Goal: Find specific page/section: Find specific page/section

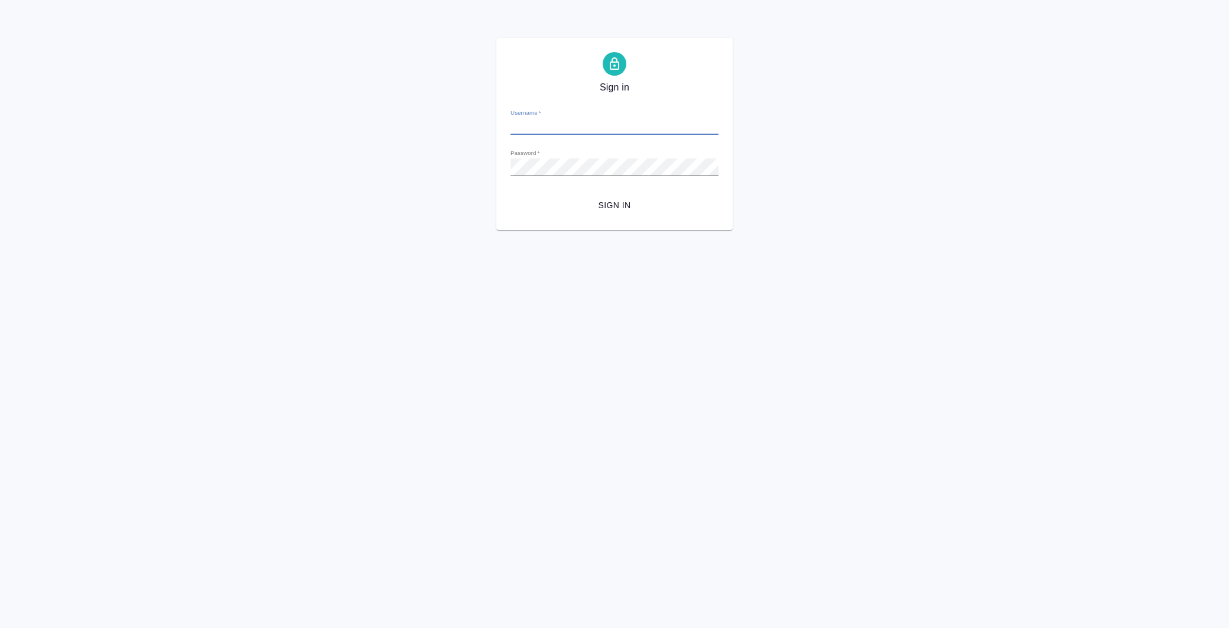
type input "[PERSON_NAME][EMAIL_ADDRESS][DOMAIN_NAME]"
click at [617, 199] on span "Sign in" at bounding box center [614, 205] width 189 height 15
click at [452, 167] on div "Sign in Username   * [PERSON_NAME][EMAIL_ADDRESS][DOMAIN_NAME] Password   * url…" at bounding box center [614, 134] width 1229 height 192
click at [495, 167] on div "Sign in Username   * [PERSON_NAME][EMAIL_ADDRESS][DOMAIN_NAME] Password   * url…" at bounding box center [614, 134] width 1229 height 192
click at [609, 202] on span "Sign in" at bounding box center [614, 205] width 189 height 15
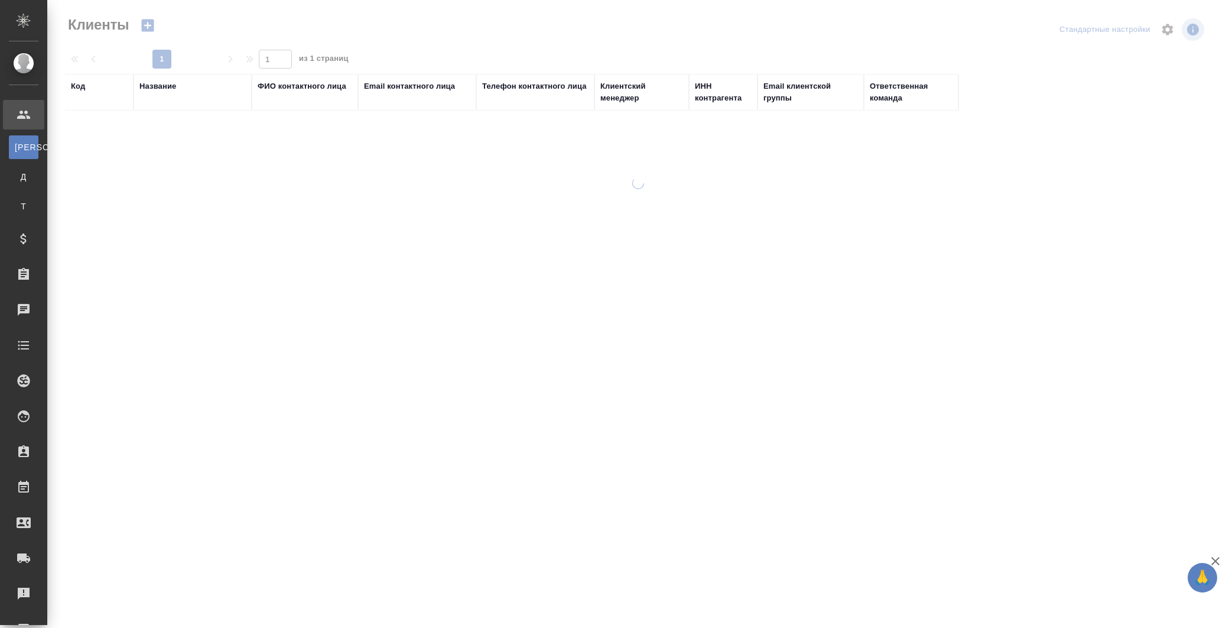
select select "RU"
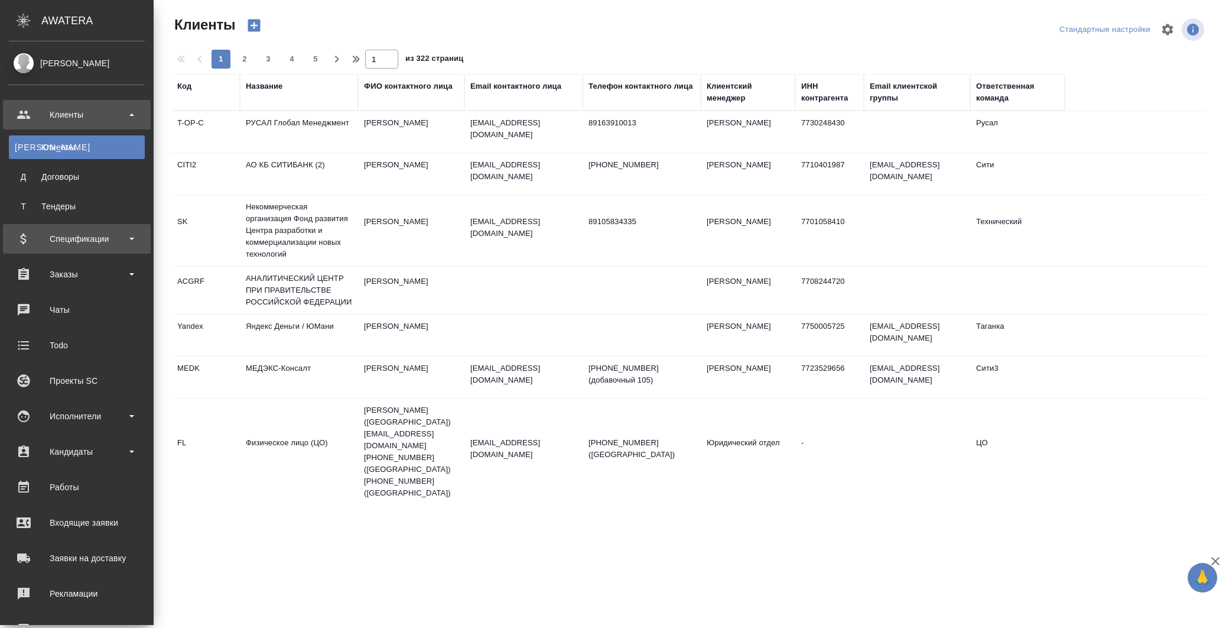
click at [61, 239] on div "Спецификации" at bounding box center [77, 239] width 136 height 18
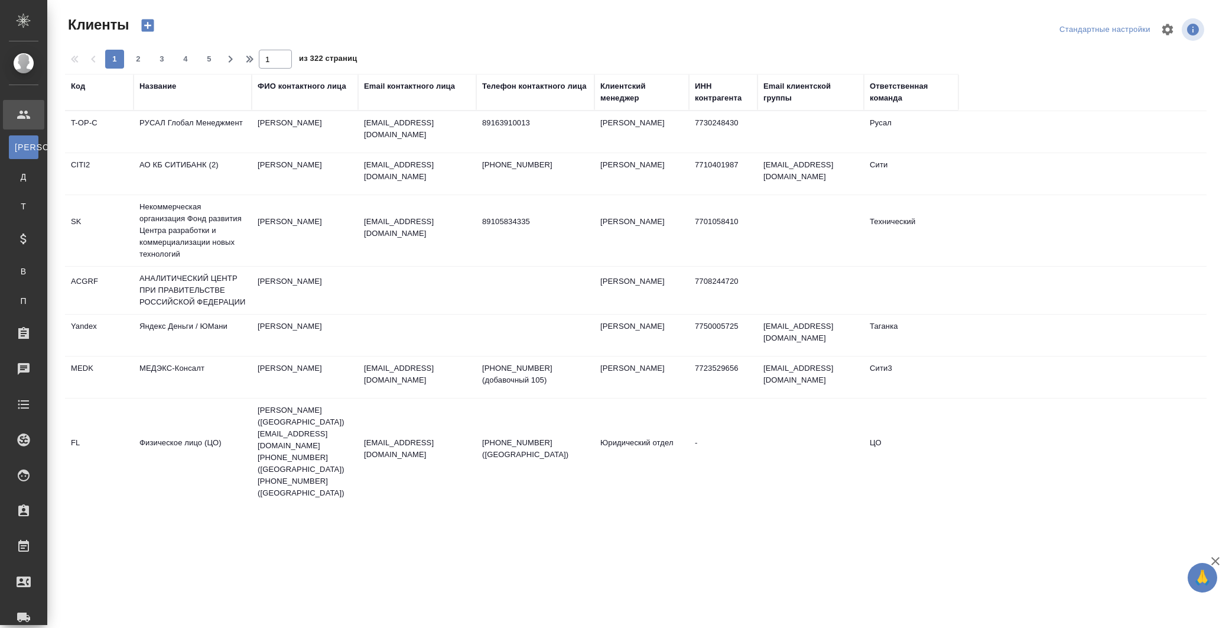
click at [74, 87] on div "Код" at bounding box center [78, 86] width 14 height 12
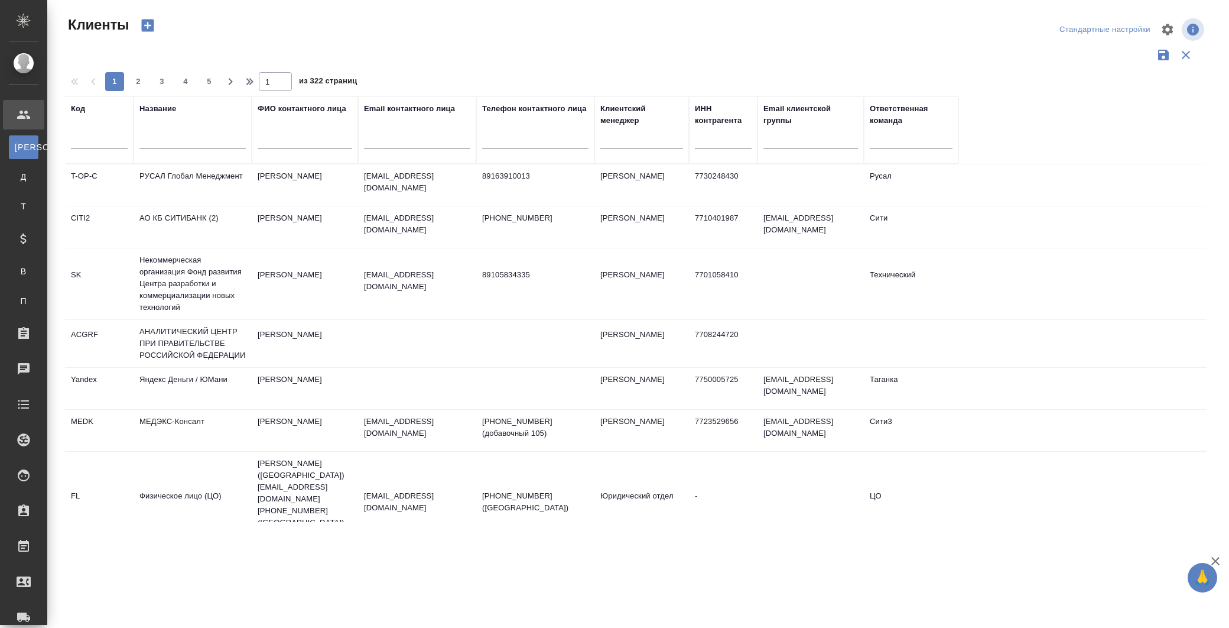
click at [87, 136] on input "text" at bounding box center [99, 141] width 57 height 15
paste input "DB2-181"
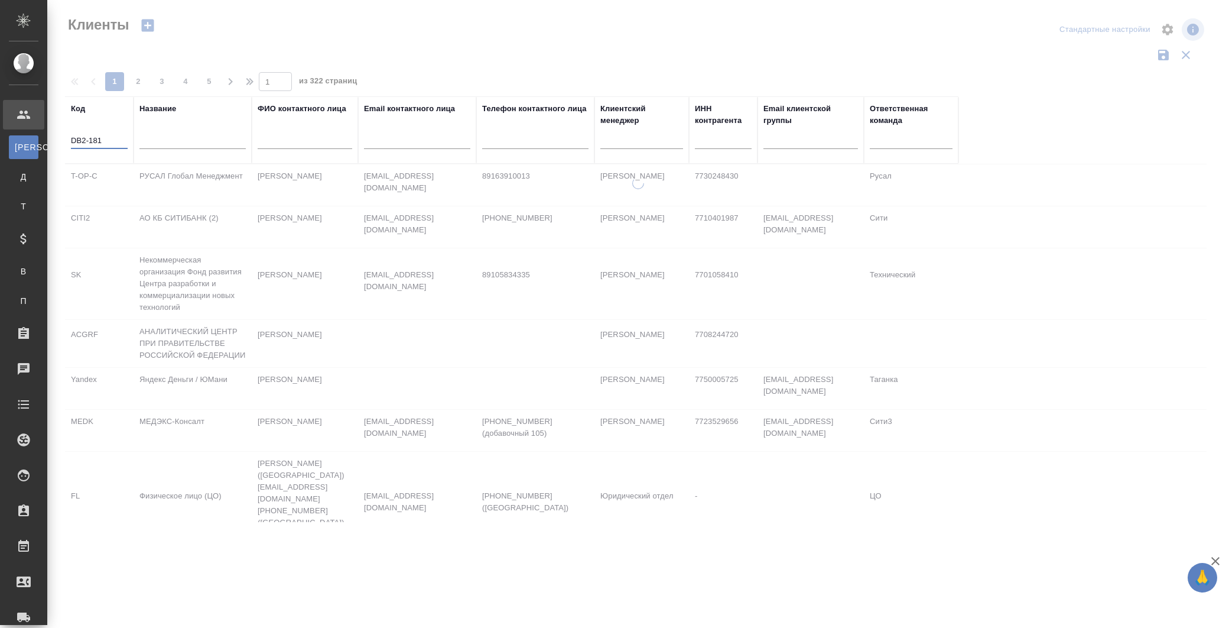
type input "DB2-181"
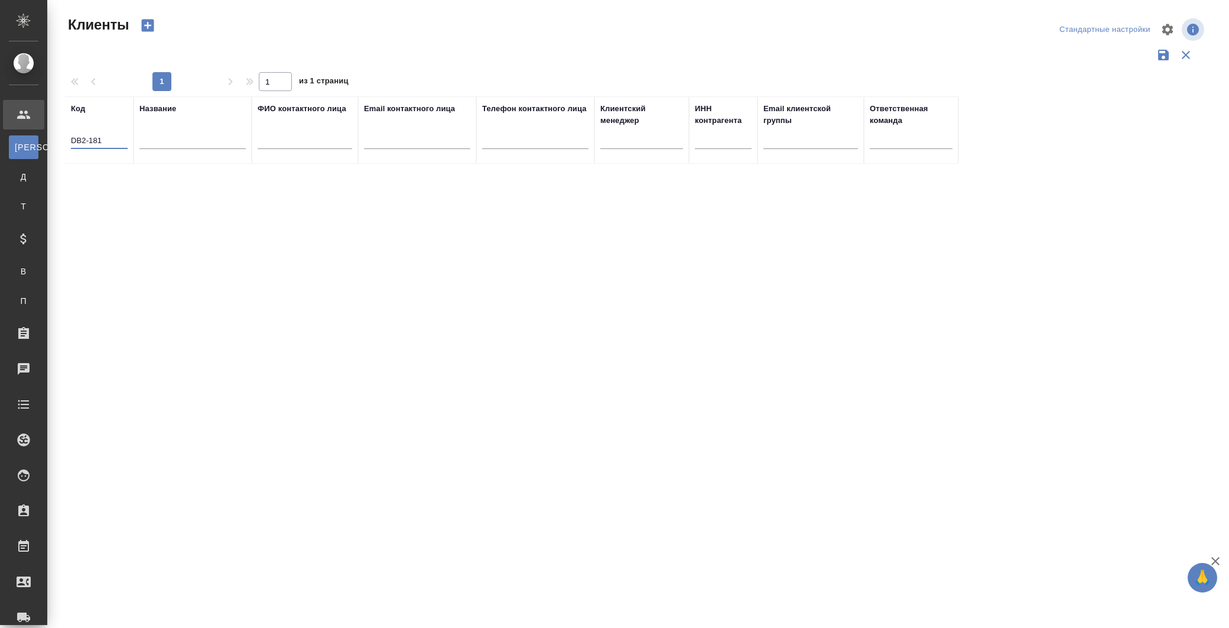
drag, startPoint x: 103, startPoint y: 142, endPoint x: 58, endPoint y: 166, distance: 50.7
click at [61, 142] on div "Клиенты Стандартные настройки 1 1 из 1 страниц Код DB2-181 Название ФИО контакт…" at bounding box center [640, 264] width 1164 height 528
click at [157, 192] on div "Код DB2-181 Название ФИО контактного лица Email контактного лица Телефон контак…" at bounding box center [636, 308] width 1142 height 425
